Goal: Obtain resource: Download file/media

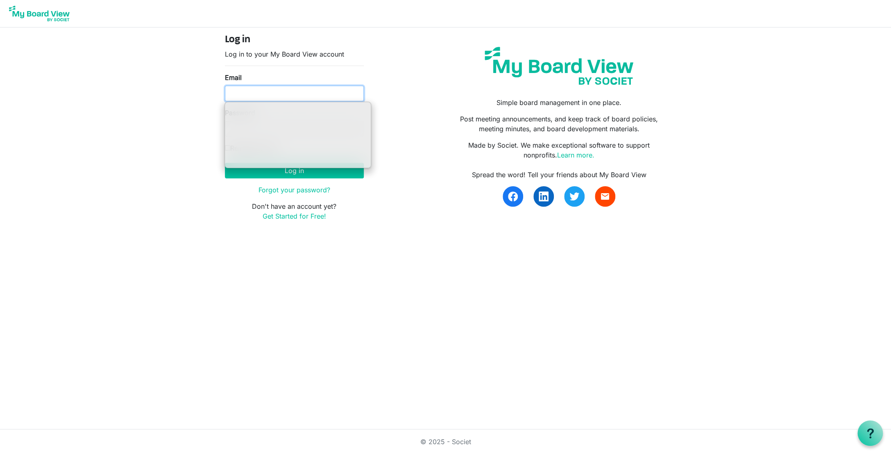
type input "ssayre@habitatcorning.org"
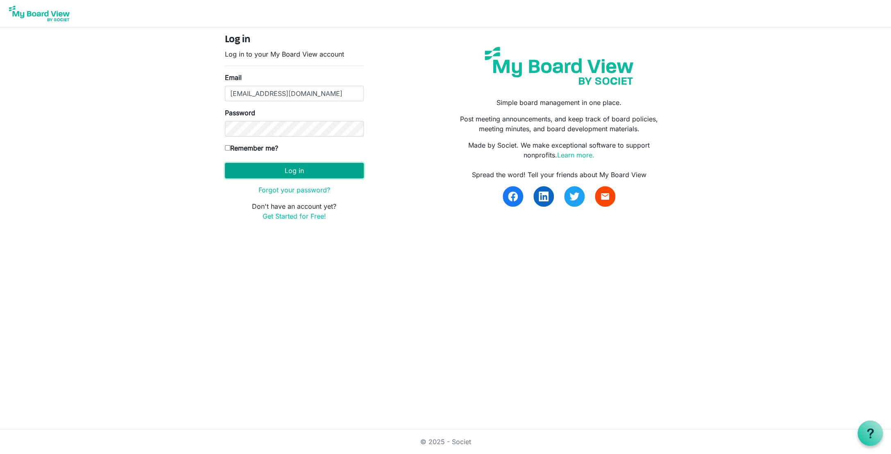
click at [280, 170] on button "Log in" at bounding box center [294, 171] width 139 height 16
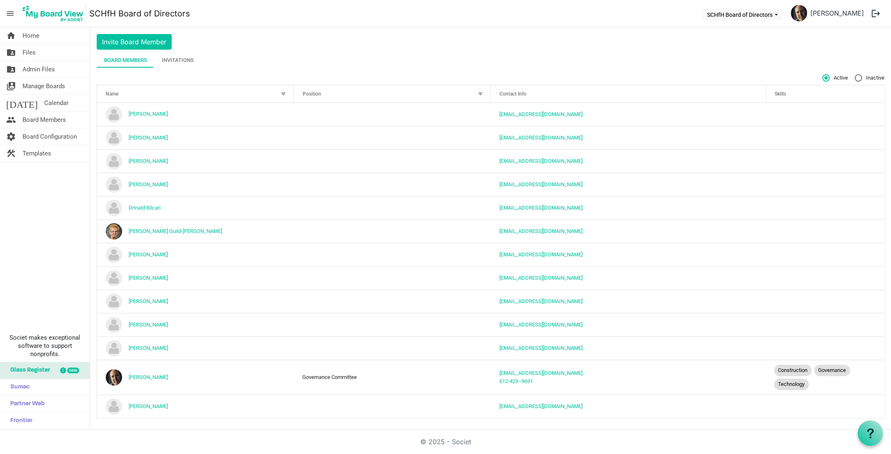
scroll to position [21, 0]
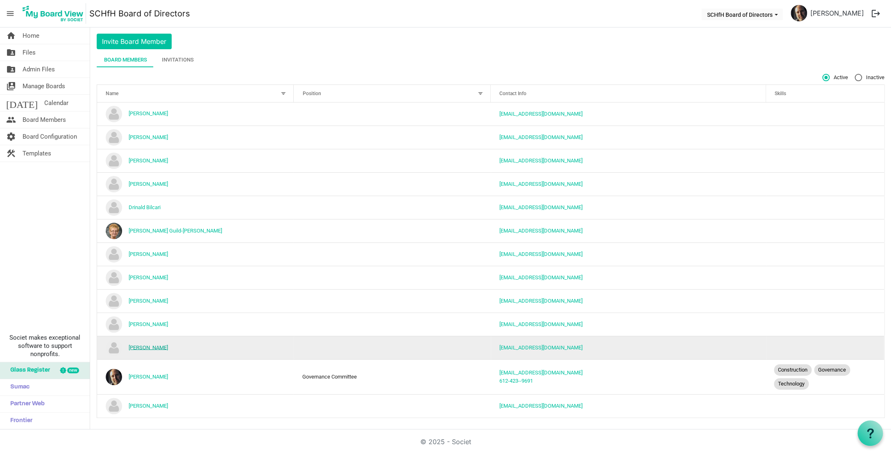
click at [154, 349] on link "[PERSON_NAME]" at bounding box center [148, 347] width 39 height 6
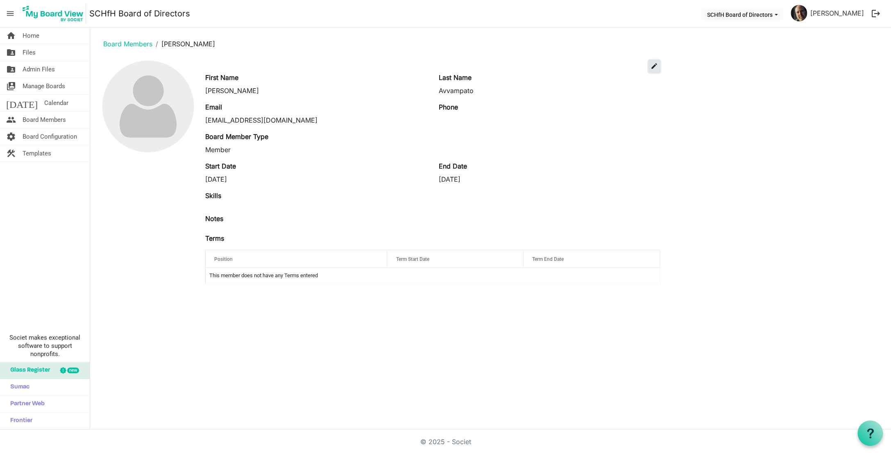
click at [655, 68] on span "edit" at bounding box center [654, 65] width 7 height 7
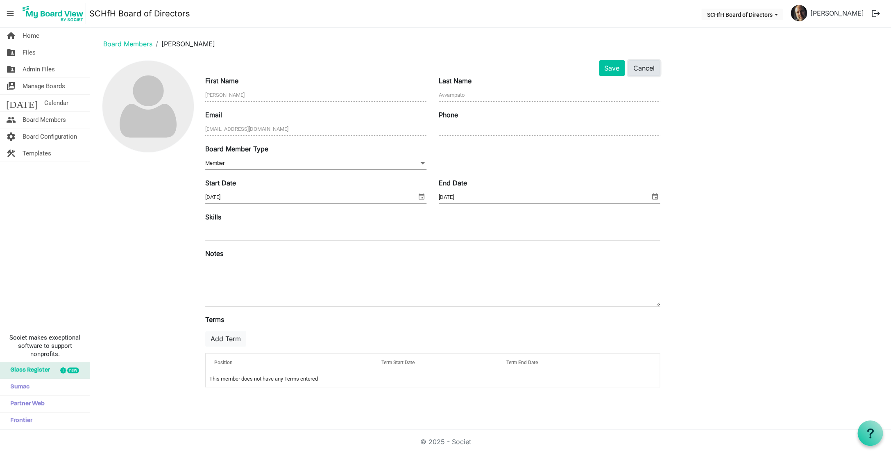
click at [654, 68] on button "Cancel" at bounding box center [644, 68] width 32 height 16
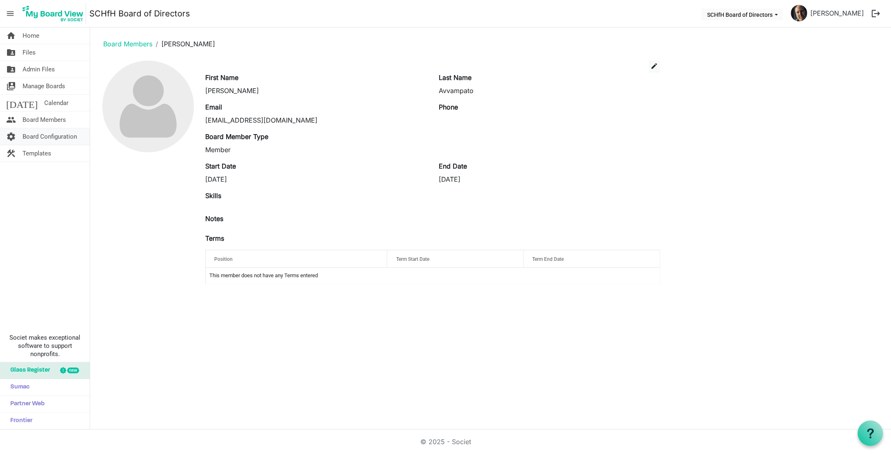
click at [49, 136] on span "Board Configuration" at bounding box center [50, 136] width 55 height 16
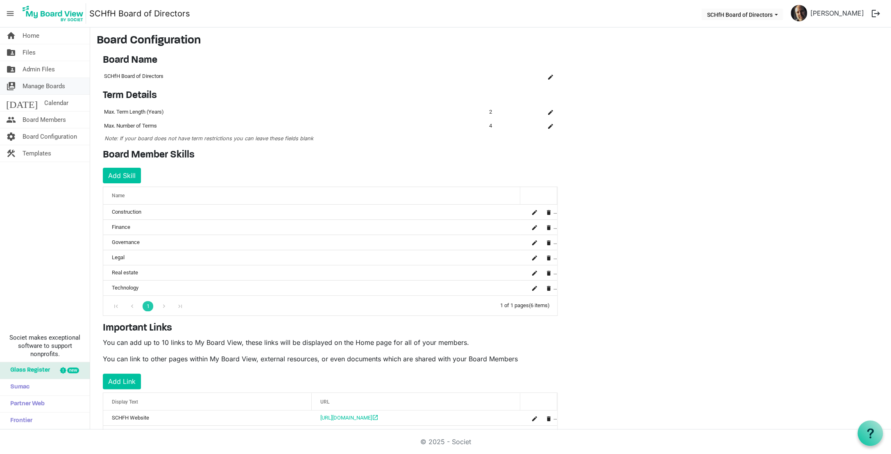
click at [59, 85] on span "Manage Boards" at bounding box center [44, 86] width 43 height 16
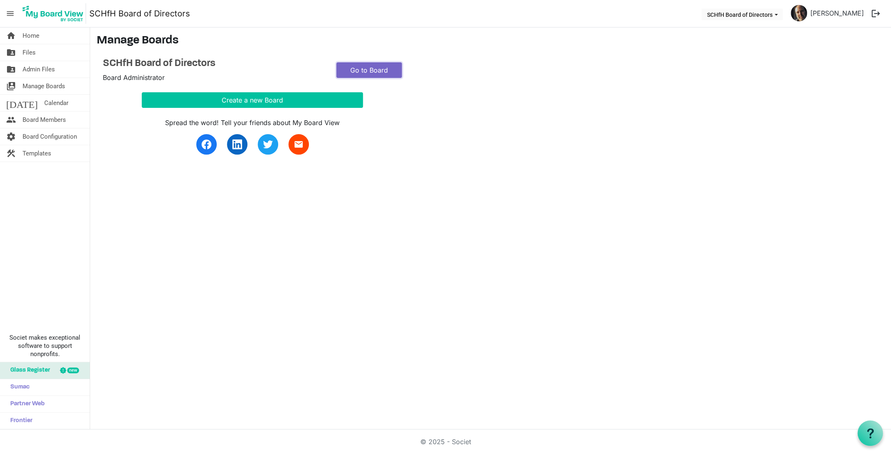
click at [369, 74] on link "Go to Board" at bounding box center [370, 70] width 66 height 16
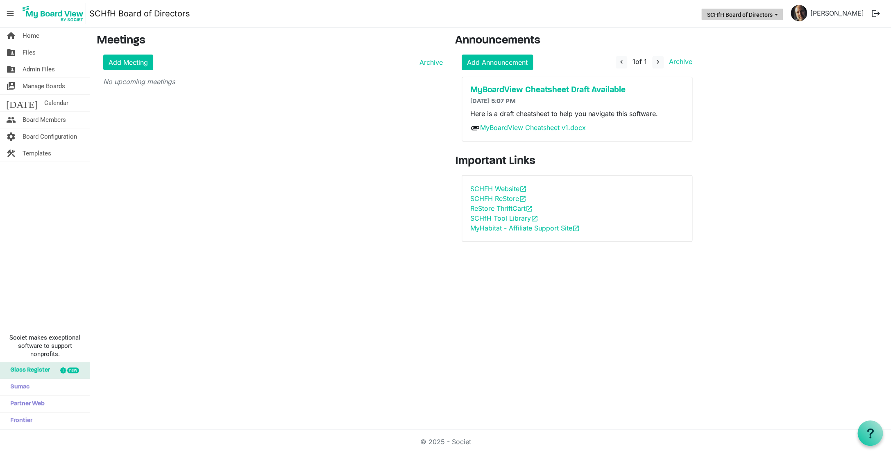
click at [783, 11] on button "SCHfH Board of Directors" at bounding box center [743, 14] width 82 height 11
click at [48, 54] on link "folder_shared Files" at bounding box center [45, 52] width 90 height 16
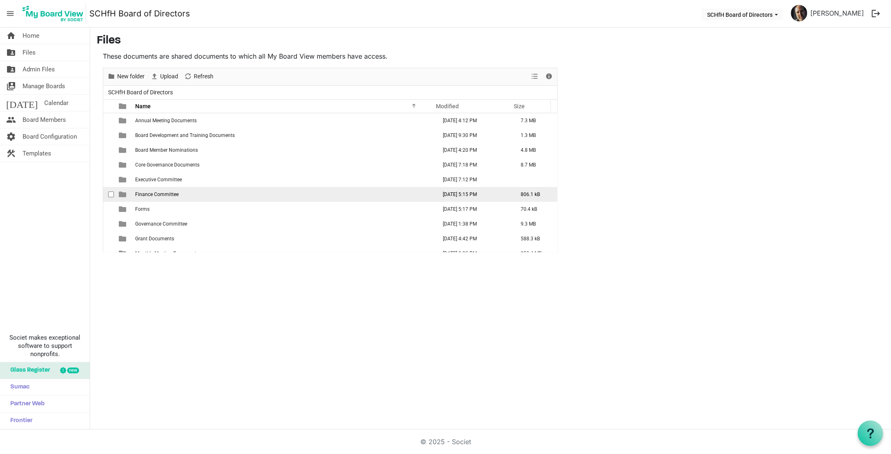
scroll to position [24, 0]
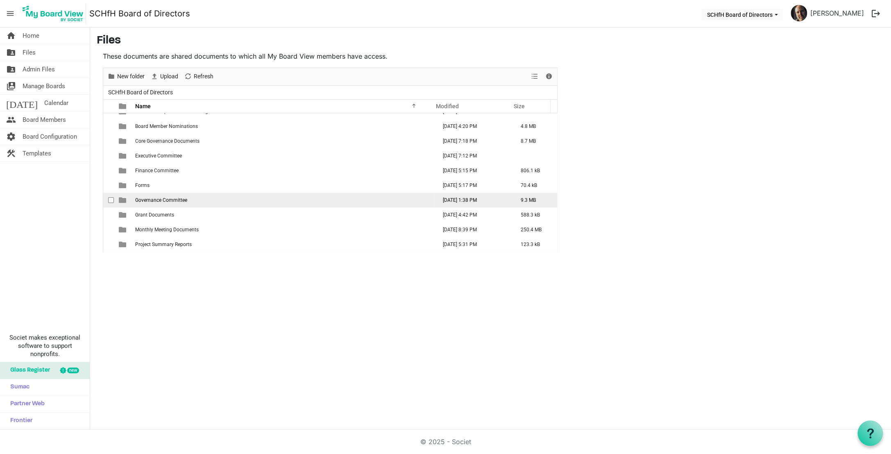
click at [148, 202] on span "Governance Committee" at bounding box center [161, 200] width 52 height 6
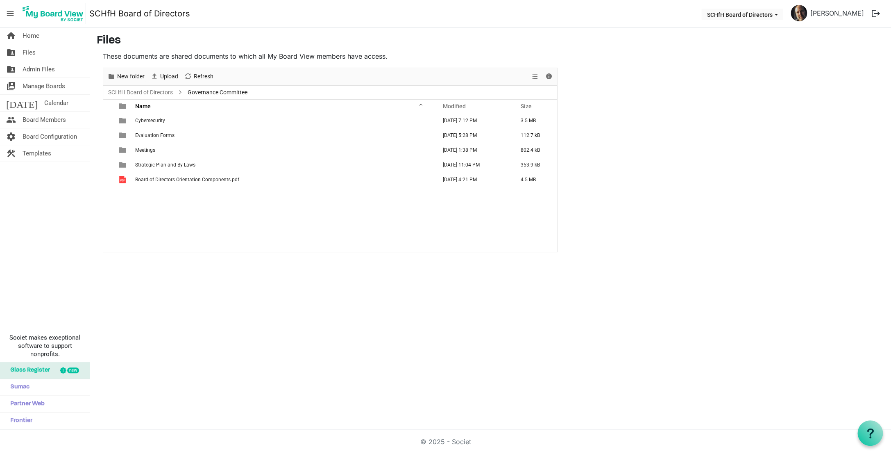
scroll to position [0, 0]
click at [146, 134] on span "Evaluation Forms" at bounding box center [154, 135] width 39 height 6
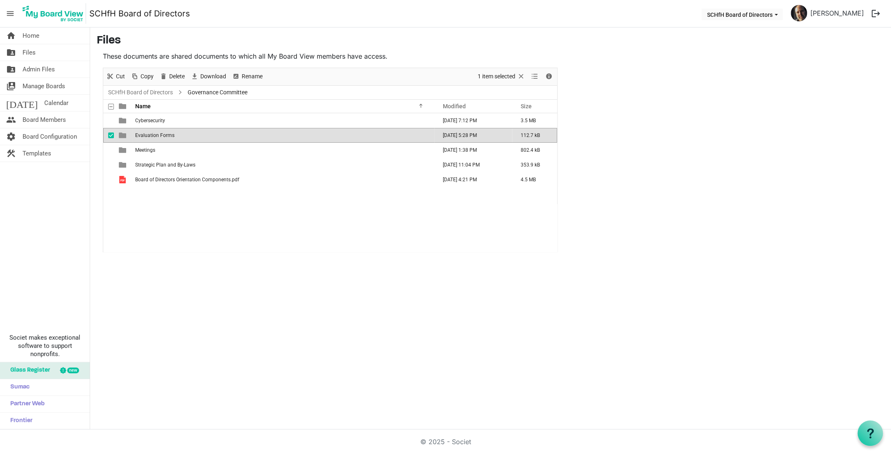
click at [146, 134] on span "Evaluation Forms" at bounding box center [154, 135] width 39 height 6
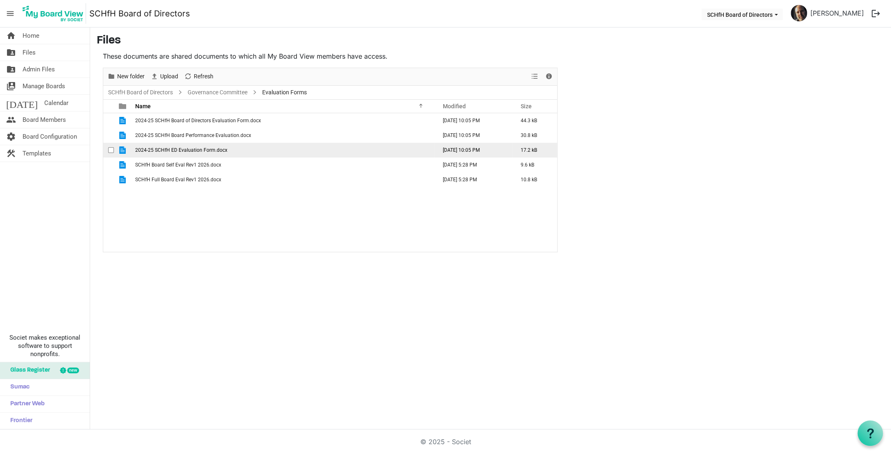
click at [198, 152] on span "2024-25 SCHfH ED Evaluation Form.docx" at bounding box center [181, 150] width 92 height 6
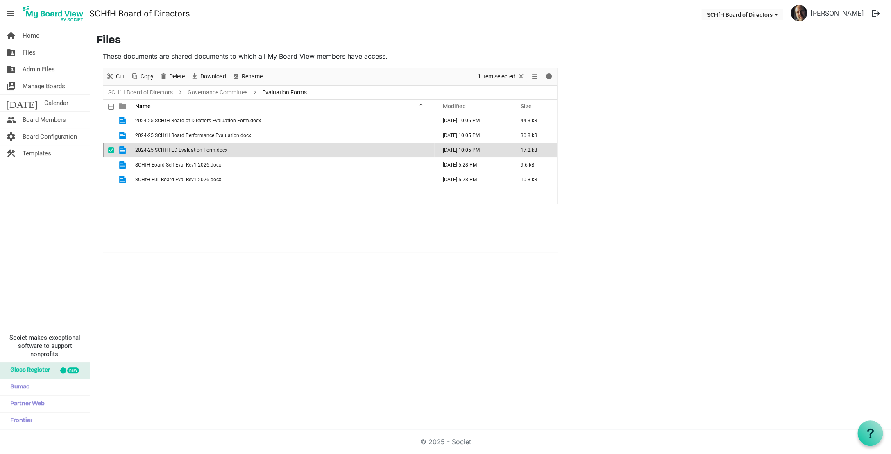
click at [198, 152] on span "2024-25 SCHfH ED Evaluation Form.docx" at bounding box center [181, 150] width 92 height 6
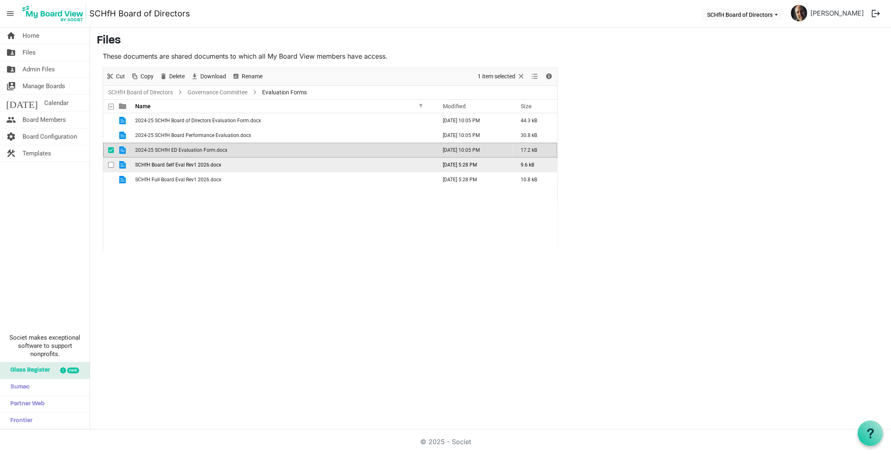
click at [181, 163] on span "SCHfH Board Self Eval Rev1 2026.docx" at bounding box center [178, 165] width 86 height 6
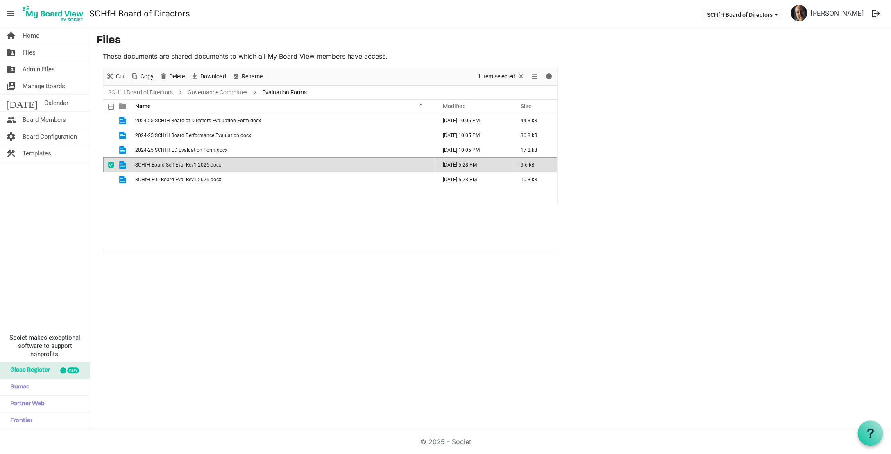
click at [181, 163] on span "SCHfH Board Self Eval Rev1 2026.docx" at bounding box center [178, 165] width 86 height 6
click at [181, 181] on span "SCHfH Full Board Eval Rev1 2026.docx" at bounding box center [178, 180] width 86 height 6
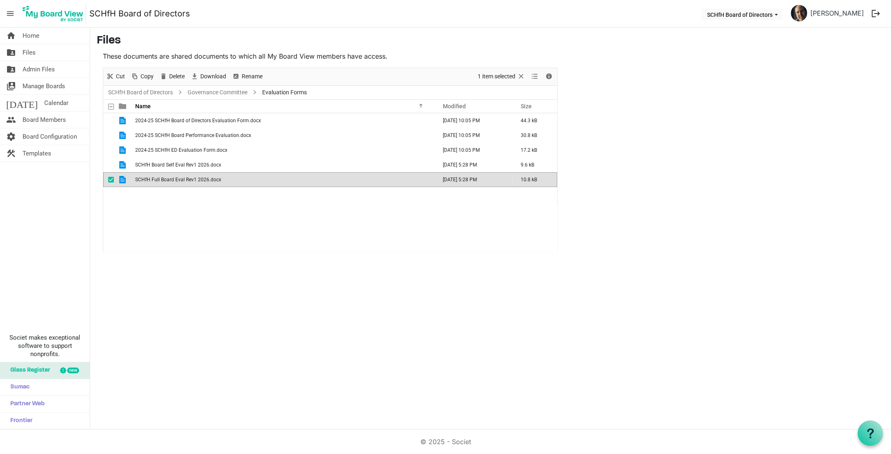
click at [181, 181] on span "SCHfH Full Board Eval Rev1 2026.docx" at bounding box center [178, 180] width 86 height 6
